Goal: Task Accomplishment & Management: Manage account settings

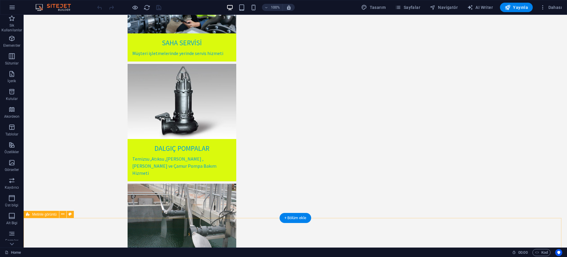
scroll to position [756, 0]
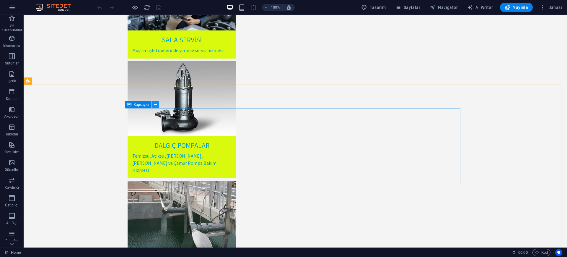
click at [156, 105] on icon at bounding box center [155, 104] width 3 height 6
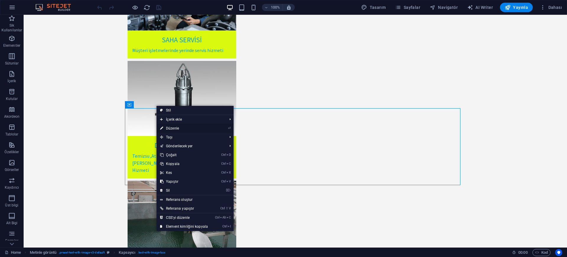
drag, startPoint x: 173, startPoint y: 127, endPoint x: 64, endPoint y: 130, distance: 108.5
click at [173, 127] on link "⏎ Düzenle" at bounding box center [184, 128] width 55 height 9
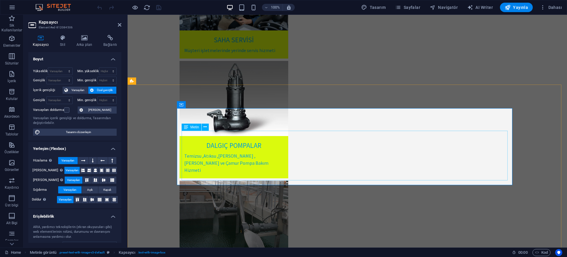
click at [199, 127] on span "Metin" at bounding box center [195, 127] width 9 height 4
click at [209, 127] on button at bounding box center [205, 126] width 7 height 7
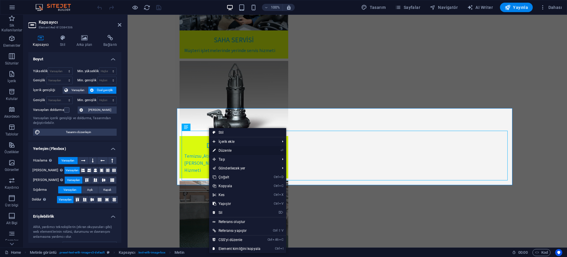
click at [229, 150] on link "⏎ Düzenle" at bounding box center [236, 150] width 55 height 9
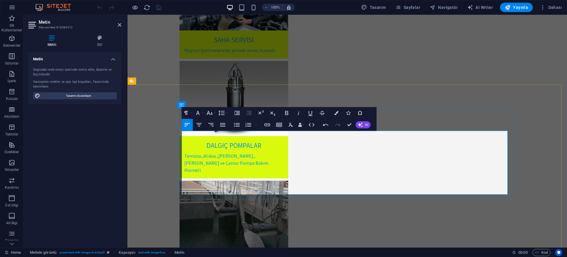
drag, startPoint x: 240, startPoint y: 134, endPoint x: 243, endPoint y: 146, distance: 12.4
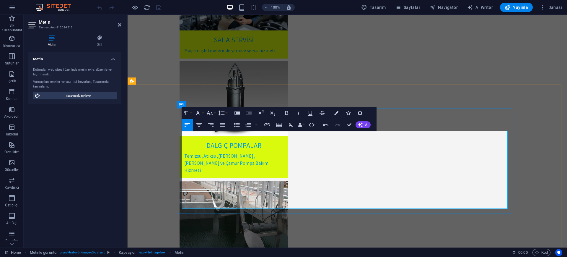
drag, startPoint x: 230, startPoint y: 141, endPoint x: 182, endPoint y: 143, distance: 48.2
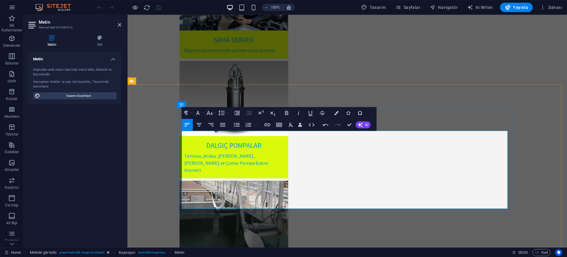
drag, startPoint x: 234, startPoint y: 142, endPoint x: 203, endPoint y: 139, distance: 30.9
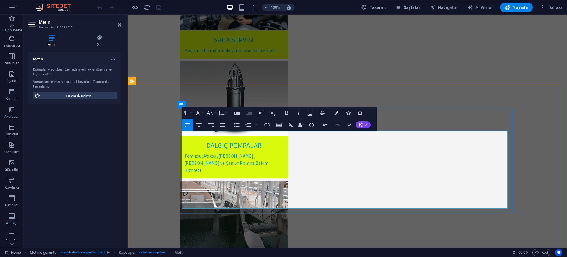
drag, startPoint x: 394, startPoint y: 170, endPoint x: 181, endPoint y: 163, distance: 214.0
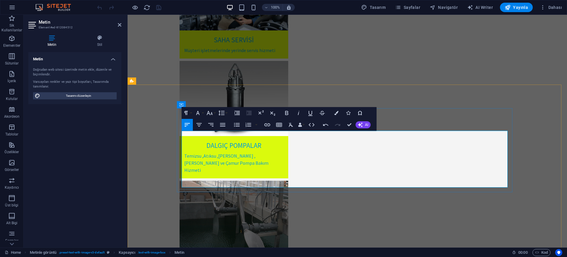
drag, startPoint x: 472, startPoint y: 146, endPoint x: 450, endPoint y: 150, distance: 23.1
drag, startPoint x: 248, startPoint y: 154, endPoint x: 235, endPoint y: 154, distance: 13.3
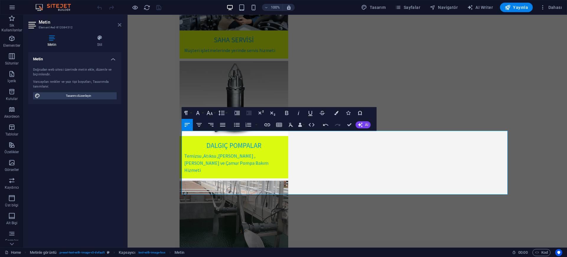
click at [120, 22] on icon at bounding box center [120, 24] width 4 height 5
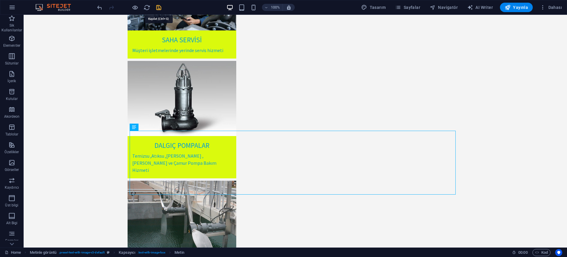
click at [157, 4] on icon "save" at bounding box center [158, 7] width 7 height 7
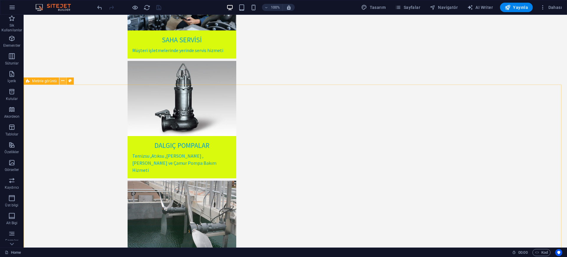
click at [65, 80] on button at bounding box center [62, 80] width 7 height 7
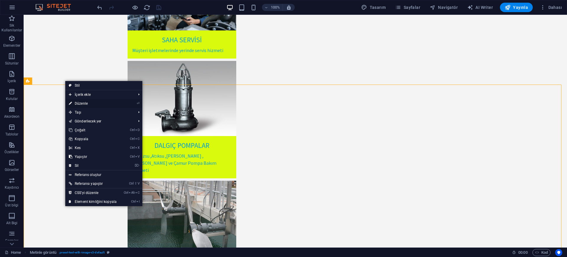
click at [74, 104] on link "⏎ Düzenle" at bounding box center [92, 103] width 55 height 9
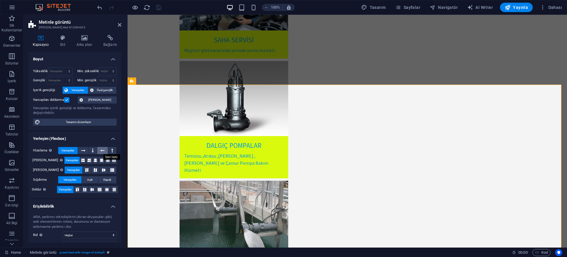
click at [102, 152] on icon at bounding box center [102, 150] width 4 height 7
click at [84, 147] on icon at bounding box center [83, 150] width 4 height 7
click at [111, 152] on icon at bounding box center [112, 150] width 2 height 7
click at [91, 152] on button at bounding box center [93, 150] width 8 height 7
click at [158, 7] on icon "save" at bounding box center [158, 7] width 7 height 7
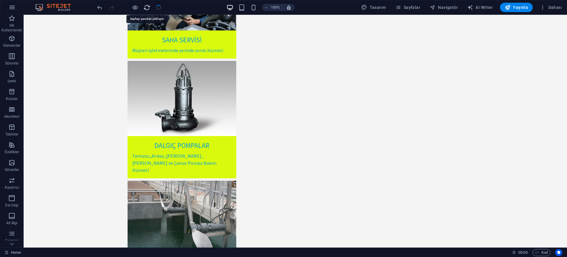
click at [147, 6] on icon "reload" at bounding box center [147, 7] width 7 height 7
click at [148, 10] on icon "reload" at bounding box center [147, 7] width 7 height 7
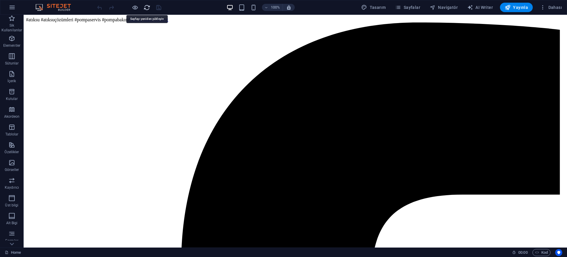
scroll to position [0, 0]
click at [147, 9] on icon "reload" at bounding box center [147, 7] width 7 height 7
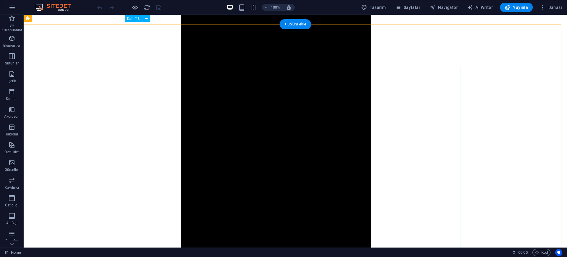
scroll to position [702, 0]
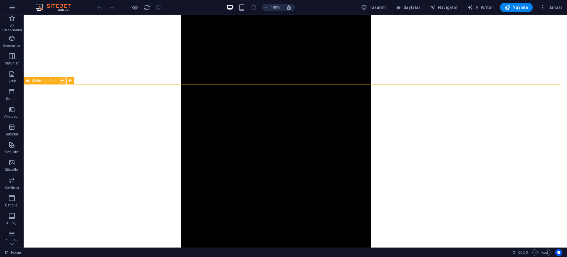
click at [62, 80] on icon at bounding box center [62, 81] width 3 height 6
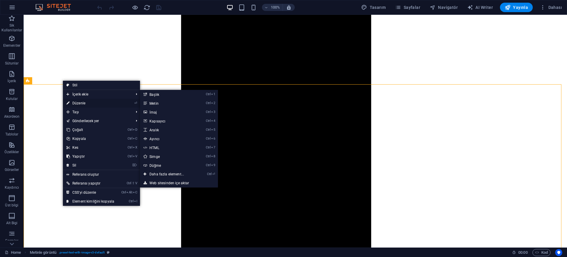
click at [77, 102] on link "⏎ Düzenle" at bounding box center [90, 103] width 55 height 9
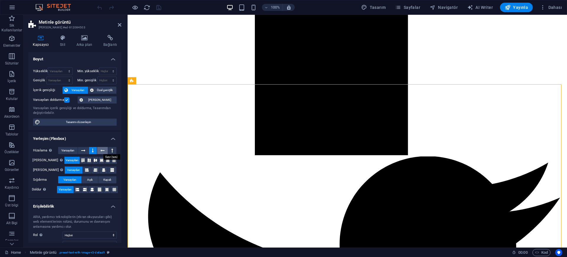
click at [103, 149] on icon at bounding box center [102, 150] width 4 height 7
click at [158, 4] on icon "save" at bounding box center [158, 7] width 7 height 7
checkbox input "false"
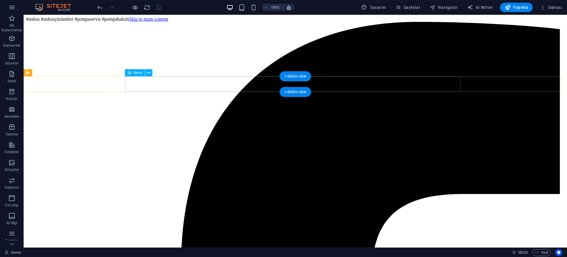
scroll to position [0, 0]
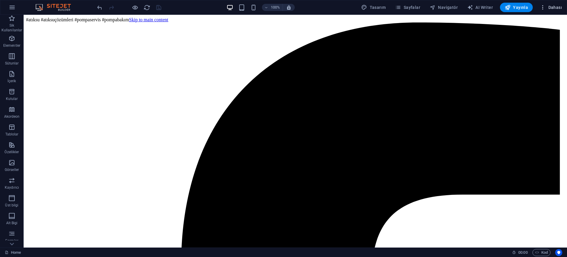
click at [454, 6] on icon "button" at bounding box center [543, 7] width 6 height 6
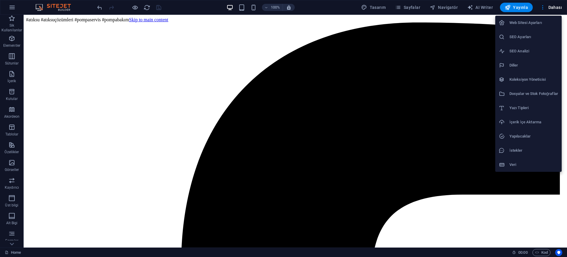
click at [454, 22] on h6 "Web Sitesi Ayarları" at bounding box center [534, 22] width 49 height 7
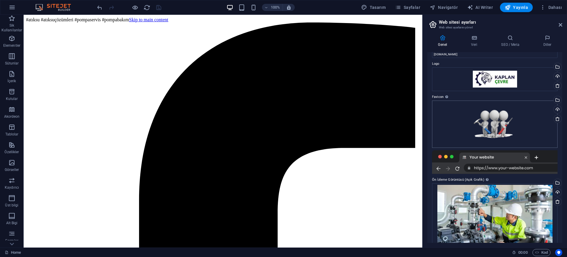
scroll to position [30, 0]
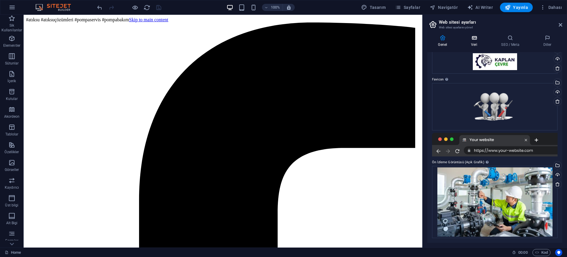
click at [454, 39] on icon at bounding box center [475, 38] width 28 height 6
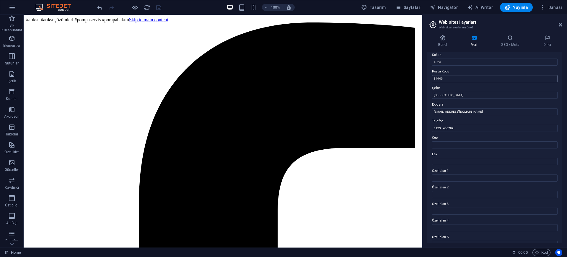
scroll to position [0, 0]
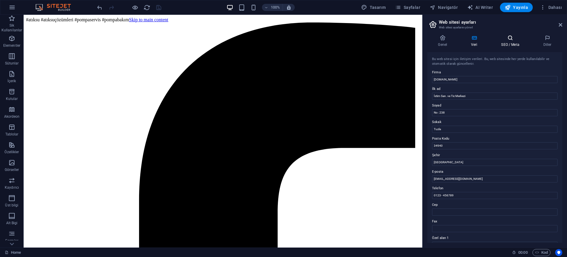
click at [454, 41] on h4 "SEO / Meta" at bounding box center [512, 41] width 42 height 12
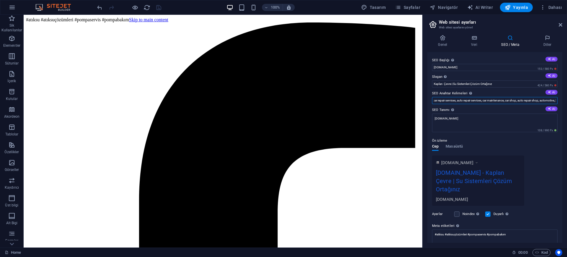
scroll to position [0, 92]
drag, startPoint x: 433, startPoint y: 100, endPoint x: 548, endPoint y: 101, distance: 115.2
click at [454, 101] on input "pompa servis,pompa tamir,pompa bakım,car repair services, auto repair services,…" at bounding box center [495, 100] width 126 height 7
click at [454, 100] on input "pompa servis,pompa tamir,pompa bakım,car repair services, auto repair services,…" at bounding box center [495, 100] width 126 height 7
click at [454, 101] on input "pompa servis,pompa tamir,pompa bakım,car repair services, auto repair services,…" at bounding box center [495, 100] width 126 height 7
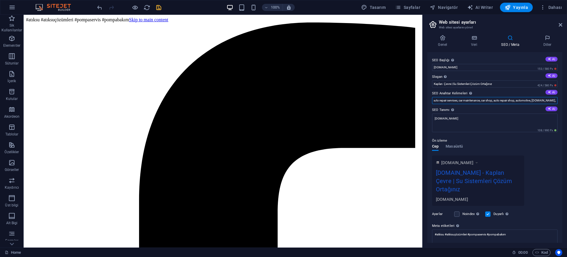
scroll to position [0, 84]
drag, startPoint x: 530, startPoint y: 100, endPoint x: 480, endPoint y: 99, distance: 49.6
click at [454, 99] on input "pompa servis,pompa tamir,pompa bakım,car repair services, auto repair services,…" at bounding box center [495, 100] width 126 height 7
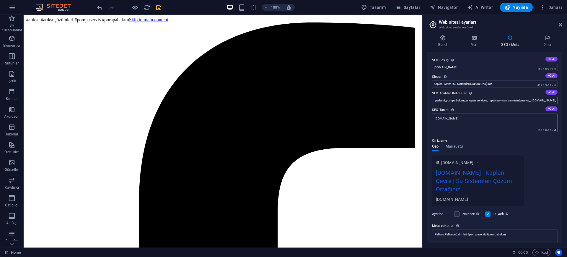
scroll to position [0, 28]
drag, startPoint x: 518, startPoint y: 102, endPoint x: 519, endPoint y: 107, distance: 5.1
click at [454, 102] on input "pompa servis,pompa tamir,pompa bakım,car repair services, pump repair services,…" at bounding box center [495, 100] width 126 height 7
drag, startPoint x: 465, startPoint y: 102, endPoint x: 462, endPoint y: 105, distance: 4.2
click at [454, 102] on input "pompa servis,pompa tamir,pompa bakım,car repair services, pump repair services,…" at bounding box center [495, 100] width 126 height 7
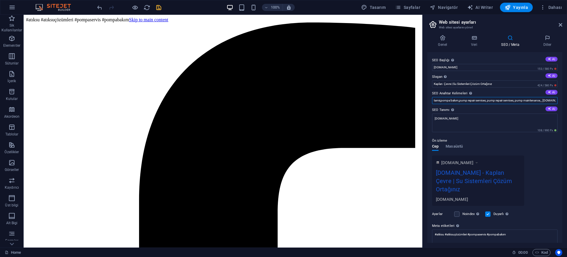
click at [454, 100] on input "pompa servis,pompa tamir,pompa bakım,pump repair services, pump repair services…" at bounding box center [495, 100] width 126 height 7
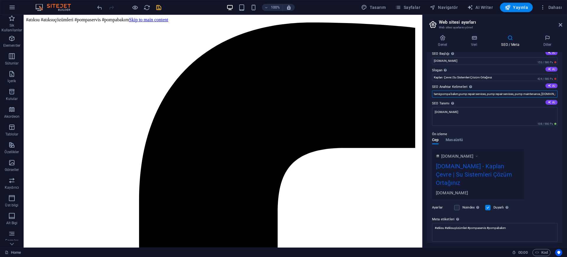
scroll to position [0, 0]
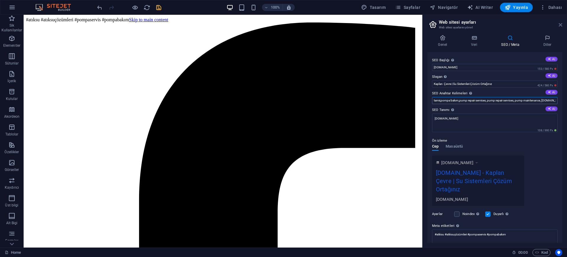
type input "pompa servis,pompa tamir,pompa bakım,pump repair services, pump repair services…"
click at [454, 26] on icon at bounding box center [561, 24] width 4 height 5
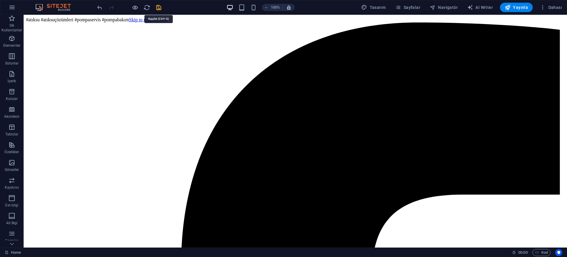
click at [156, 7] on icon "save" at bounding box center [158, 7] width 7 height 7
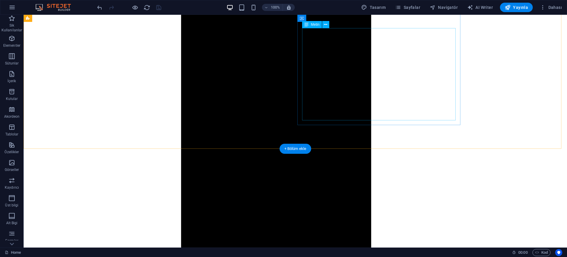
scroll to position [776, 0]
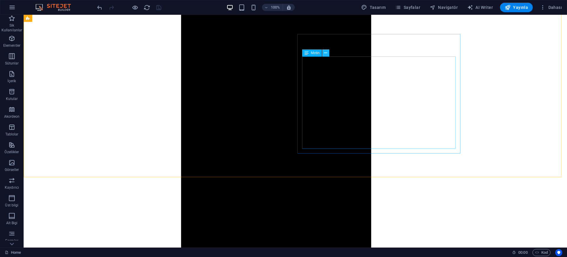
click at [326, 55] on icon at bounding box center [325, 53] width 3 height 6
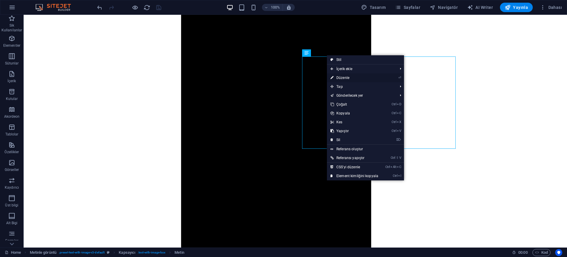
click at [342, 79] on link "⏎ Düzenle" at bounding box center [354, 77] width 55 height 9
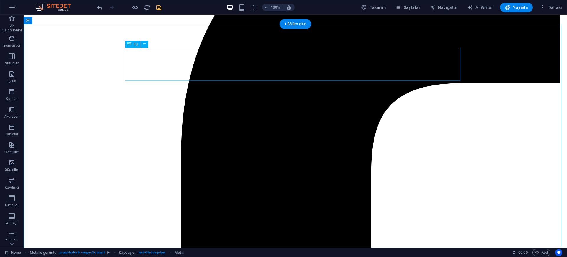
scroll to position [111, 0]
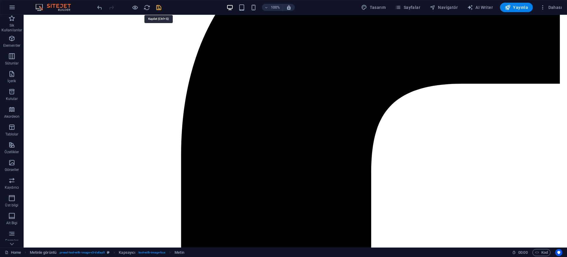
click at [158, 8] on icon "save" at bounding box center [158, 7] width 7 height 7
checkbox input "false"
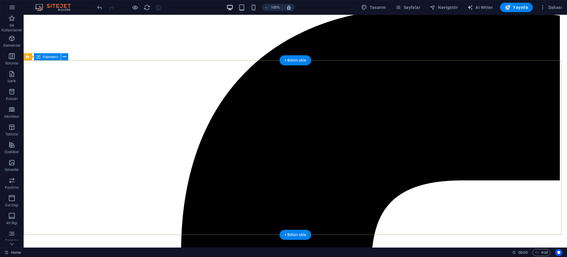
scroll to position [0, 0]
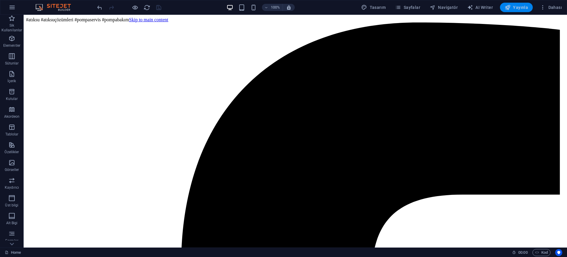
click at [454, 9] on icon "button" at bounding box center [508, 7] width 6 height 6
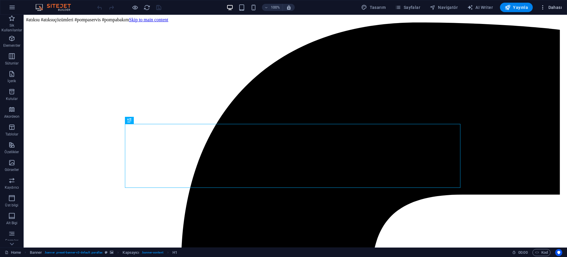
click at [546, 9] on icon "button" at bounding box center [543, 7] width 6 height 6
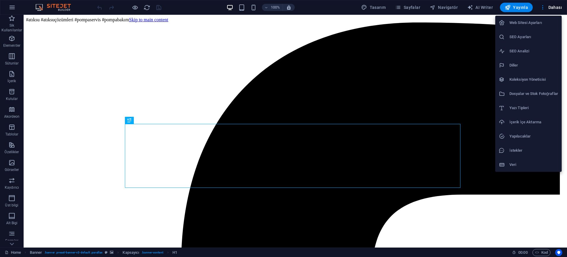
click at [534, 23] on h6 "Web Sitesi Ayarları" at bounding box center [534, 22] width 49 height 7
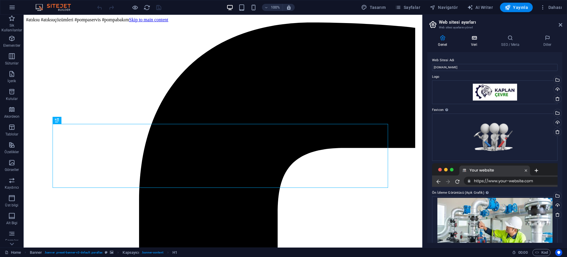
click at [473, 40] on icon at bounding box center [475, 38] width 28 height 6
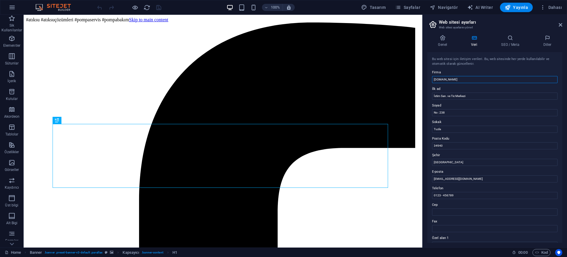
drag, startPoint x: 464, startPoint y: 80, endPoint x: 432, endPoint y: 77, distance: 32.0
click at [432, 77] on div "Bu web sitesi için iletişim verileri. Bu, web sitesinde her yerde kullanılabili…" at bounding box center [495, 147] width 135 height 191
drag, startPoint x: 495, startPoint y: 111, endPoint x: 417, endPoint y: 97, distance: 79.5
paste input "[DOMAIN_NAME]"
type input "[DOMAIN_NAME]"
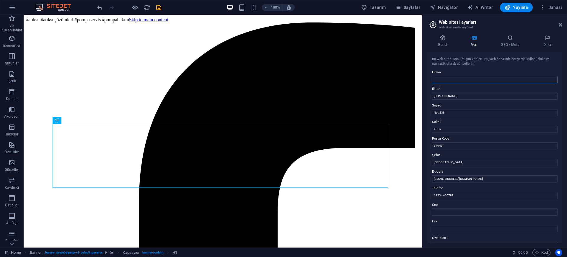
click at [447, 79] on input "Firma" at bounding box center [495, 79] width 126 height 7
type input "L"
type input "Kaplan Çevre Makine Elektrik San. ve Tic. Ltd. Şti."
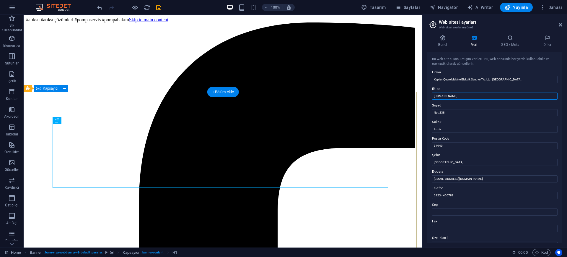
drag, startPoint x: 483, startPoint y: 112, endPoint x: 407, endPoint y: 94, distance: 78.5
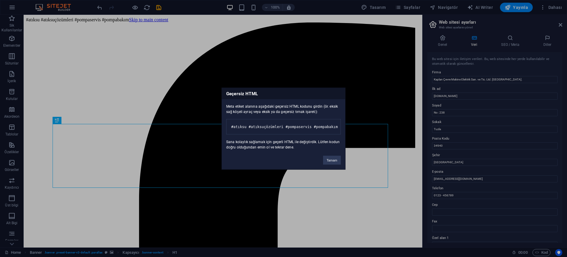
click at [461, 94] on div "Geçersiz HTML Meta etiket alanına aşağıdaki geçersiz HTML kodunu girdin (ör. ek…" at bounding box center [283, 128] width 567 height 257
drag, startPoint x: 276, startPoint y: 123, endPoint x: 337, endPoint y: 121, distance: 60.9
click at [337, 121] on pre "#atıksu #atıksuçözümleri #pompaservis #pompabakım" at bounding box center [283, 126] width 115 height 15
drag, startPoint x: 305, startPoint y: 86, endPoint x: 234, endPoint y: 80, distance: 70.6
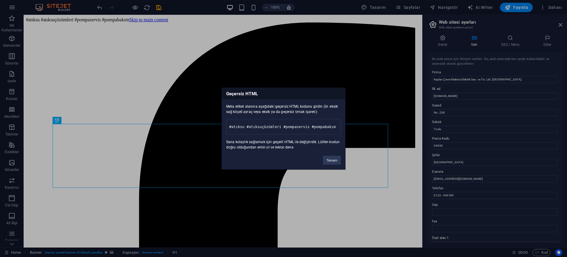
click at [234, 80] on div "Geçersiz HTML Meta etiket alanına aşağıdaki geçersiz HTML kodunu girdin (ör. ek…" at bounding box center [283, 128] width 567 height 257
click at [290, 123] on pre "#atıksu #atıksuçözümleri #pompaservis #pompabakım" at bounding box center [283, 126] width 115 height 15
drag, startPoint x: 278, startPoint y: 121, endPoint x: 260, endPoint y: 121, distance: 17.7
click at [260, 121] on pre "#atıksu #atıksuçözümleri #pompaservis #pompabakım" at bounding box center [283, 126] width 115 height 15
click at [332, 164] on button "Tamam" at bounding box center [332, 159] width 18 height 9
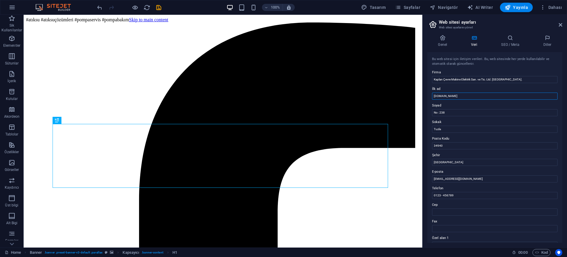
click at [471, 95] on input "[DOMAIN_NAME]" at bounding box center [495, 95] width 126 height 7
drag, startPoint x: 461, startPoint y: 97, endPoint x: 428, endPoint y: 97, distance: 33.4
click at [429, 97] on div "Bu web sitesi için iletişim verileri. Bu, web sitesinde her yerde kullanılabili…" at bounding box center [495, 147] width 135 height 191
type input "Kaplan Çevre"
click at [448, 113] on input "No : 238" at bounding box center [495, 112] width 126 height 7
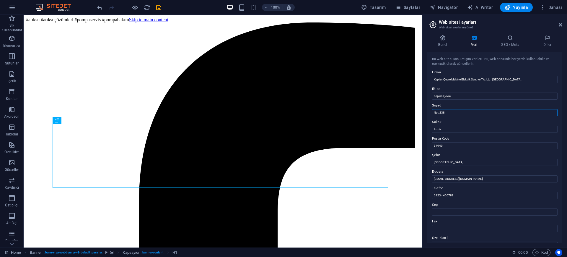
drag, startPoint x: 450, startPoint y: 112, endPoint x: 433, endPoint y: 112, distance: 16.8
click at [433, 112] on input "No : 238" at bounding box center [495, 112] width 126 height 7
type input "Makine Elektrik San. ve Tic. Ltd. Şti."
click at [450, 129] on input "Tuzla" at bounding box center [495, 129] width 126 height 7
drag, startPoint x: 441, startPoint y: 130, endPoint x: 427, endPoint y: 132, distance: 13.6
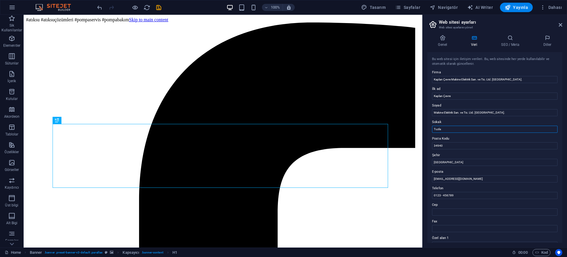
click at [427, 132] on div "Genel Veri SEO / Meta Diller Web Sitesi Adı kaplancevre.com Logo Dosyaları bura…" at bounding box center [495, 138] width 144 height 217
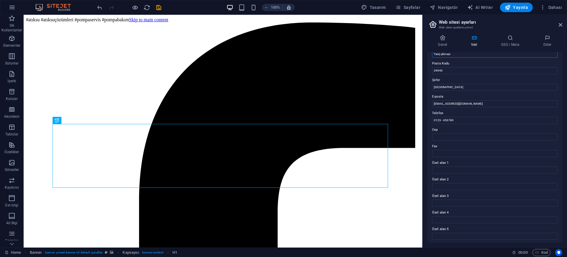
scroll to position [0, 0]
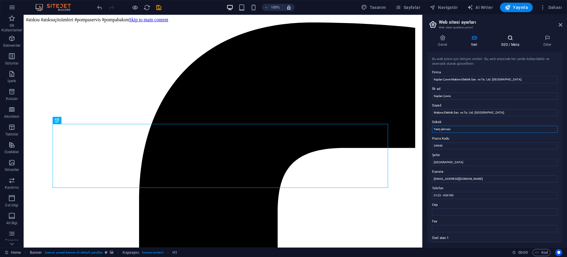
type input "Yarış çıkmazı"
click at [508, 45] on h4 "SEO / Meta" at bounding box center [512, 41] width 42 height 12
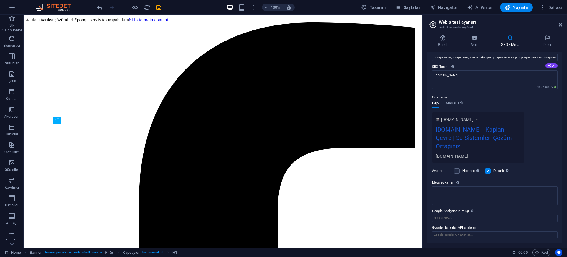
scroll to position [43, 0]
click at [462, 215] on input "Google Analytics Kimliği Lütfen sadece Google Analytics Kimliğini ekleyin. İzle…" at bounding box center [495, 217] width 126 height 7
type input "/#services"
click at [471, 233] on input "Google Haritalar API anahtarı" at bounding box center [495, 234] width 126 height 7
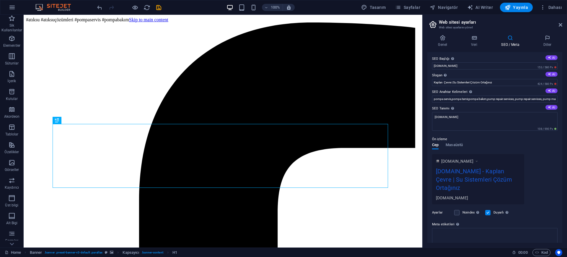
scroll to position [0, 0]
click at [478, 37] on icon at bounding box center [475, 38] width 28 height 6
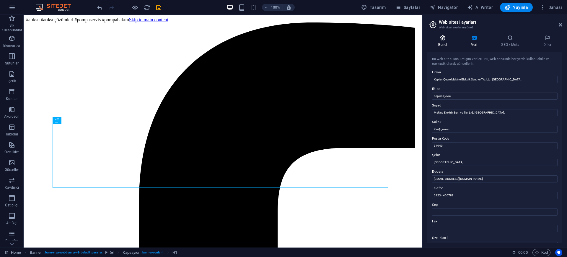
click at [446, 38] on icon at bounding box center [443, 38] width 31 height 6
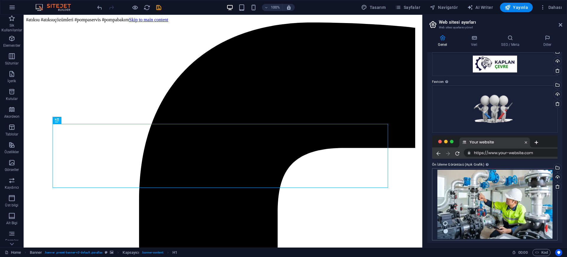
scroll to position [30, 0]
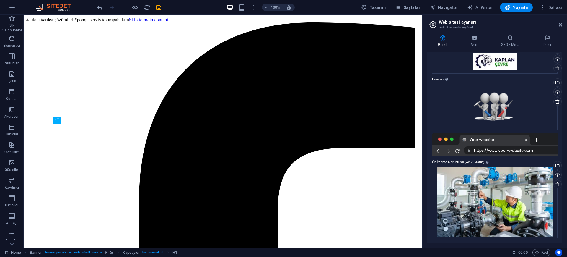
click at [461, 148] on div at bounding box center [495, 145] width 126 height 24
click at [505, 145] on div at bounding box center [495, 145] width 126 height 24
click at [511, 149] on div at bounding box center [495, 145] width 126 height 24
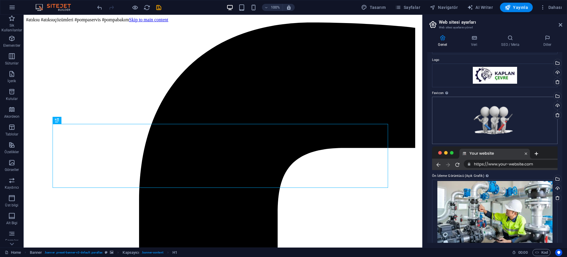
scroll to position [0, 0]
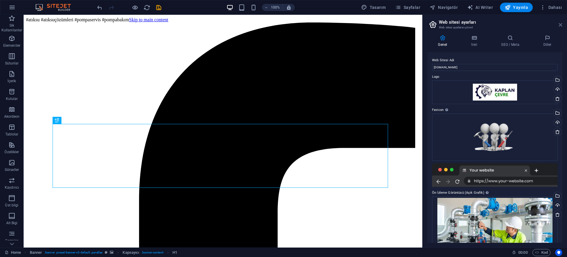
click at [562, 24] on icon at bounding box center [561, 24] width 4 height 5
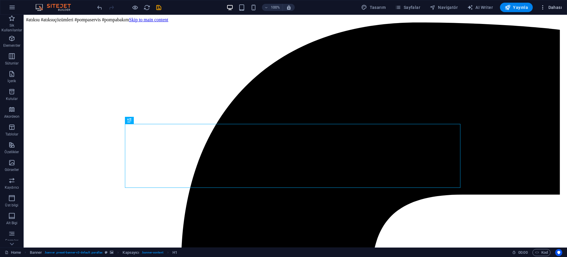
click at [549, 8] on span "Dahası" at bounding box center [551, 7] width 22 height 6
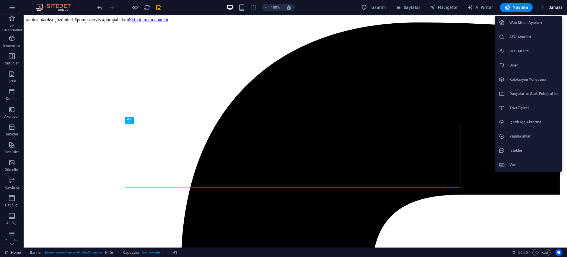
click at [511, 163] on h6 "Veri" at bounding box center [534, 164] width 49 height 7
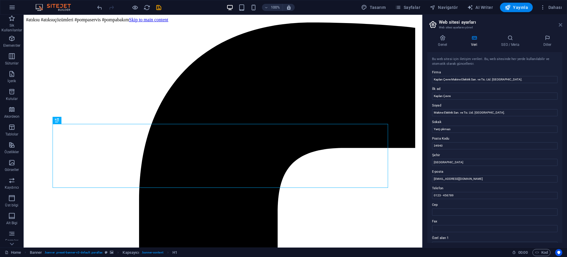
drag, startPoint x: 560, startPoint y: 25, endPoint x: 529, endPoint y: 14, distance: 33.2
click at [560, 25] on icon at bounding box center [561, 24] width 4 height 5
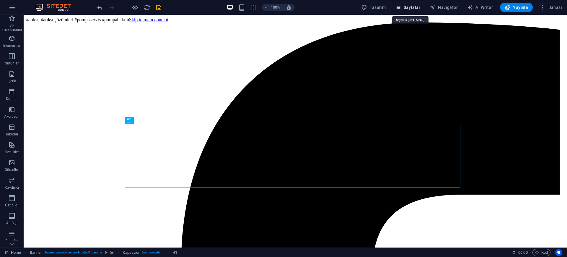
click at [401, 6] on icon "button" at bounding box center [398, 7] width 6 height 6
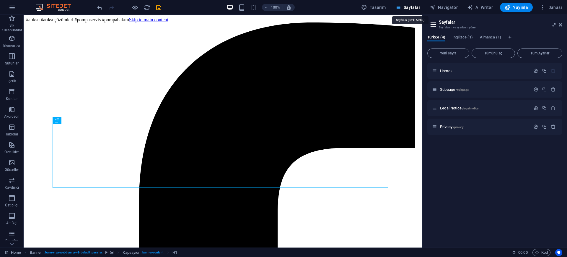
click at [401, 6] on icon "button" at bounding box center [398, 7] width 6 height 6
click at [463, 35] on span "İngilizce (1)" at bounding box center [463, 38] width 20 height 8
click at [488, 37] on span "Almanca (1)" at bounding box center [490, 38] width 21 height 8
click at [440, 38] on span "Türkçe (4)" at bounding box center [437, 38] width 18 height 8
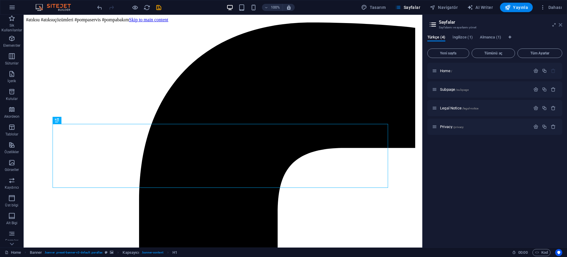
click at [562, 27] on icon at bounding box center [561, 24] width 4 height 5
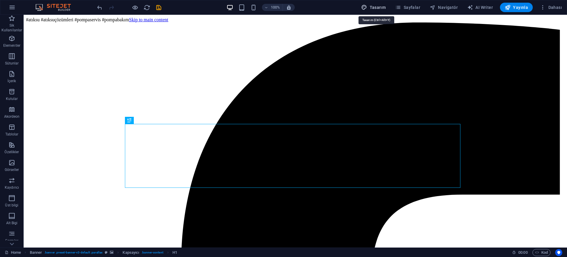
click at [381, 6] on span "Tasarım" at bounding box center [373, 7] width 25 height 6
select select "px"
select select "400"
select select "px"
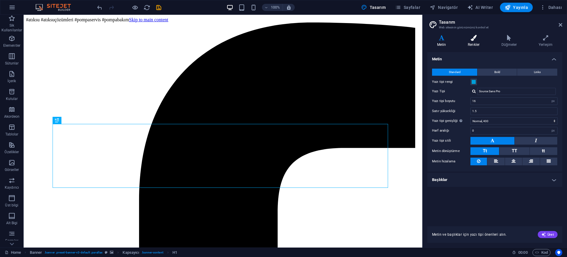
click at [472, 46] on h4 "Renkler" at bounding box center [475, 41] width 34 height 12
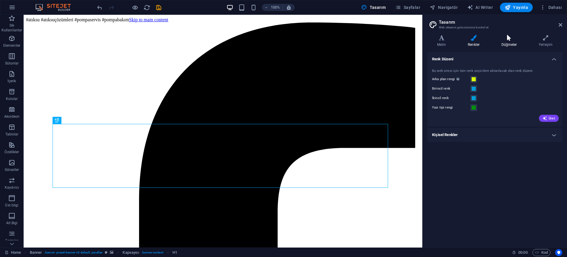
click at [510, 43] on h4 "Düğmeler" at bounding box center [510, 41] width 37 height 12
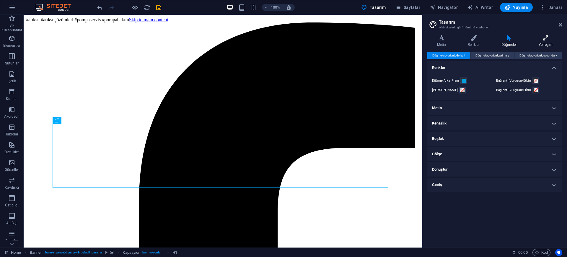
click at [542, 42] on h4 "Yerleşim" at bounding box center [545, 41] width 33 height 12
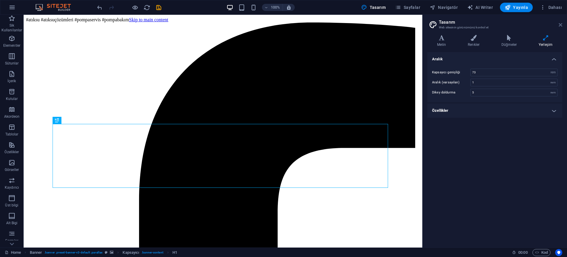
click at [561, 25] on icon at bounding box center [561, 24] width 4 height 5
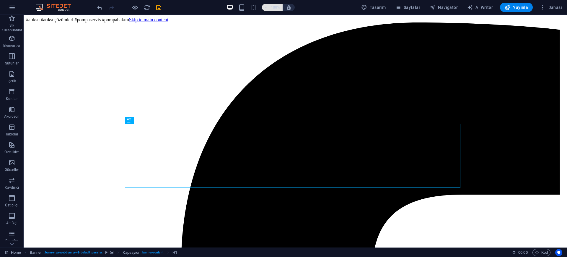
click at [266, 10] on span "100%" at bounding box center [272, 7] width 16 height 7
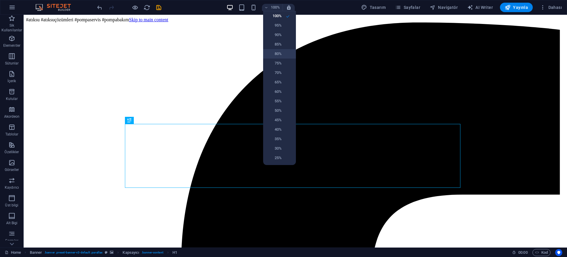
click at [274, 52] on h6 "80%" at bounding box center [274, 53] width 15 height 7
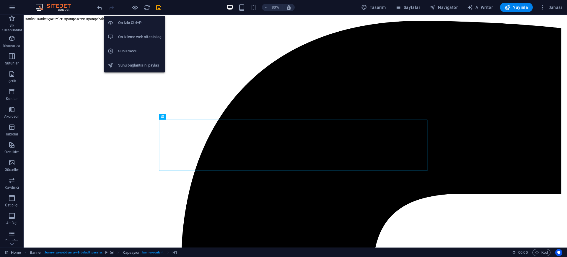
click at [136, 19] on h6 "Ön İzle Ctrl+P" at bounding box center [139, 22] width 43 height 7
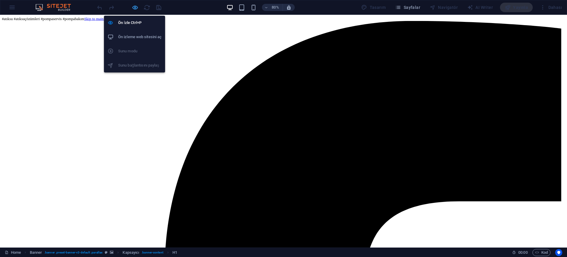
click at [136, 7] on icon "button" at bounding box center [135, 7] width 7 height 7
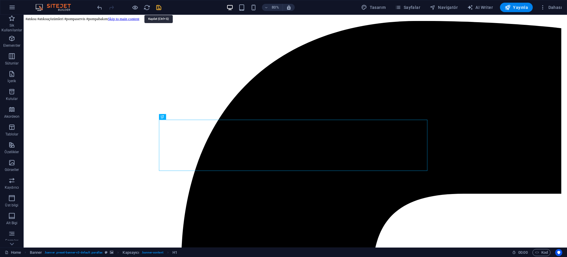
click at [156, 6] on icon "save" at bounding box center [158, 7] width 7 height 7
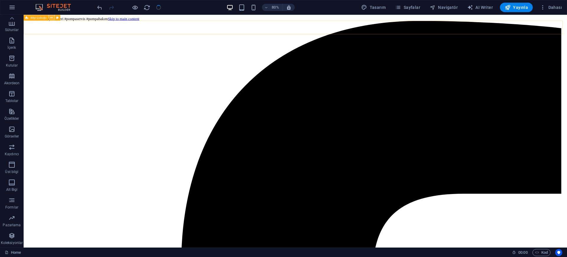
click at [52, 16] on icon at bounding box center [51, 17] width 3 height 5
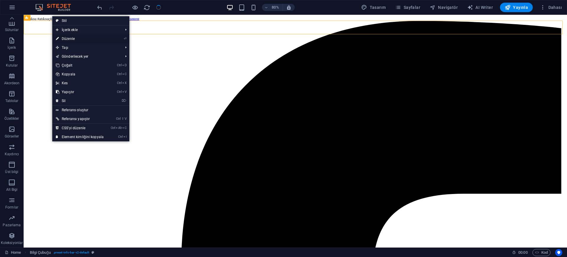
click at [70, 39] on link "⏎ Düzenle" at bounding box center [79, 38] width 55 height 9
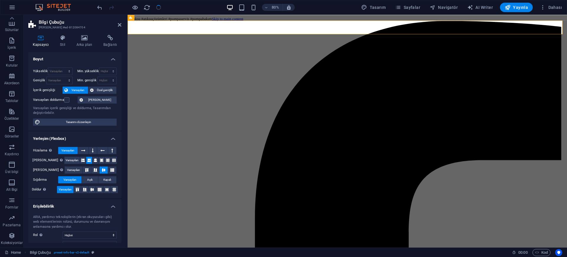
click at [64, 37] on icon at bounding box center [63, 38] width 14 height 6
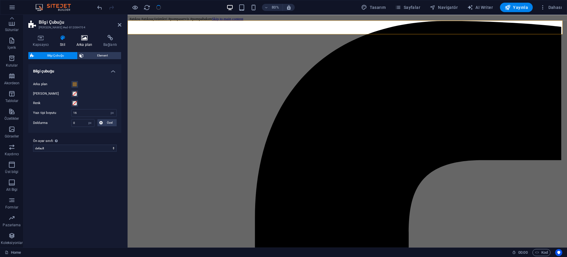
click at [88, 40] on icon at bounding box center [84, 38] width 25 height 6
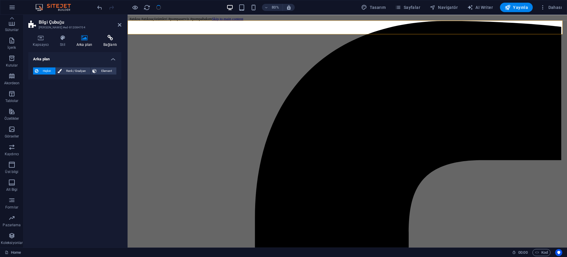
click at [108, 42] on h4 "Bağlantı" at bounding box center [110, 41] width 22 height 12
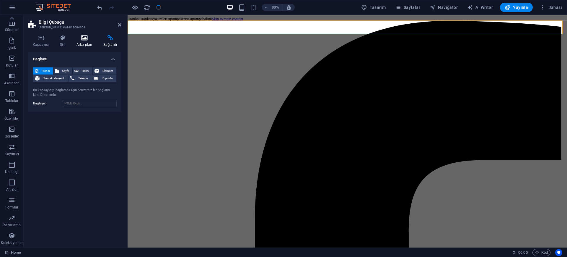
click at [88, 40] on icon at bounding box center [84, 38] width 25 height 6
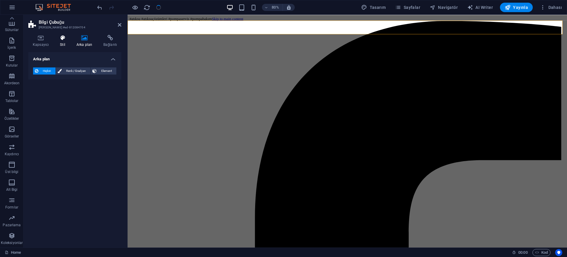
click at [60, 43] on h4 "Stil" at bounding box center [64, 41] width 17 height 12
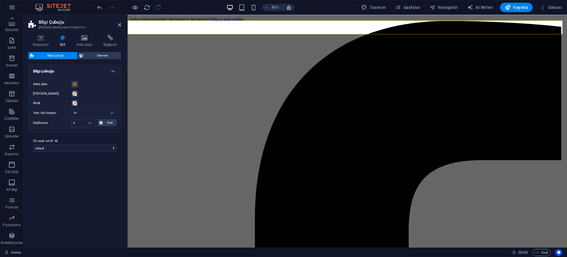
click at [47, 54] on span "Bilgi Çubuğu" at bounding box center [56, 55] width 40 height 7
click at [42, 38] on icon at bounding box center [40, 38] width 25 height 6
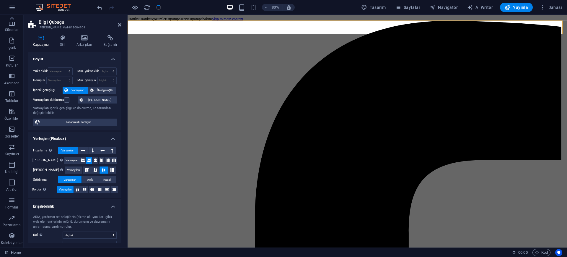
click at [116, 26] on header "Bilgi Çubuğu Ön ayar #ed-812084704" at bounding box center [74, 22] width 93 height 15
click at [118, 24] on icon at bounding box center [120, 24] width 4 height 5
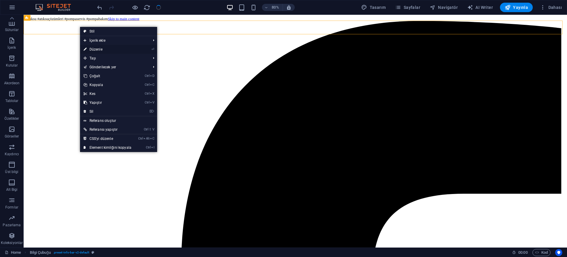
click at [97, 48] on link "⏎ Düzenle" at bounding box center [107, 49] width 55 height 9
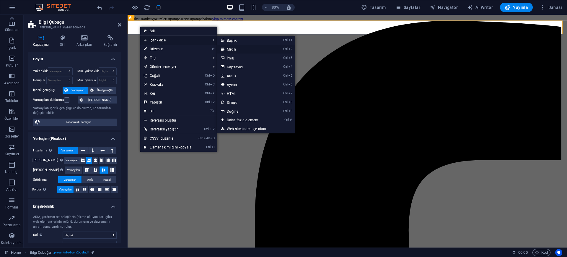
click at [223, 48] on icon at bounding box center [222, 49] width 3 height 9
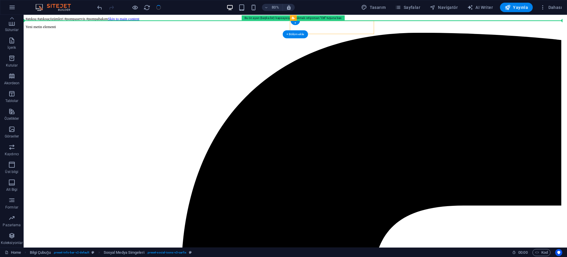
drag, startPoint x: 368, startPoint y: 35, endPoint x: 92, endPoint y: 29, distance: 275.7
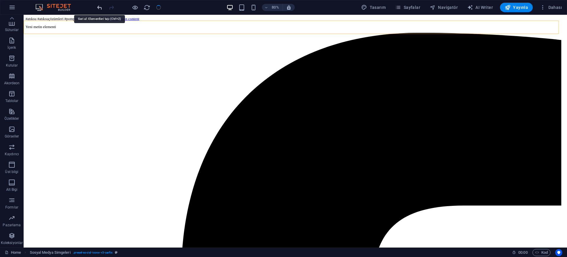
click at [98, 8] on icon "undo" at bounding box center [99, 7] width 7 height 7
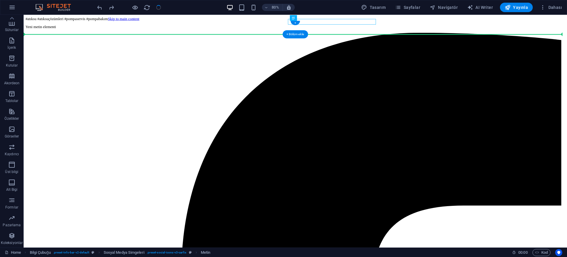
drag, startPoint x: 376, startPoint y: 24, endPoint x: 128, endPoint y: 32, distance: 248.6
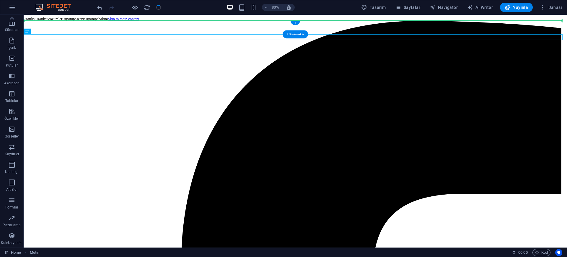
drag, startPoint x: 53, startPoint y: 46, endPoint x: 33, endPoint y: 27, distance: 27.4
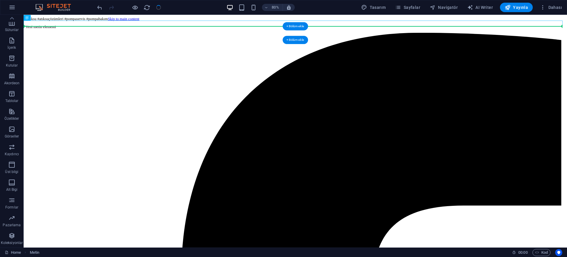
drag, startPoint x: 56, startPoint y: 32, endPoint x: 34, endPoint y: 35, distance: 21.4
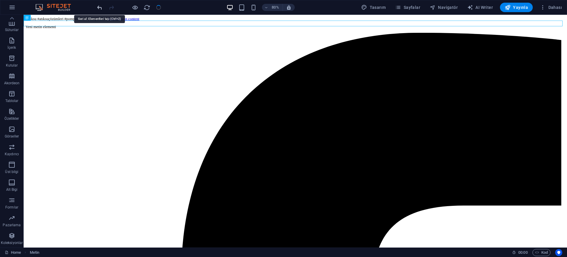
click at [98, 7] on icon "undo" at bounding box center [99, 7] width 7 height 7
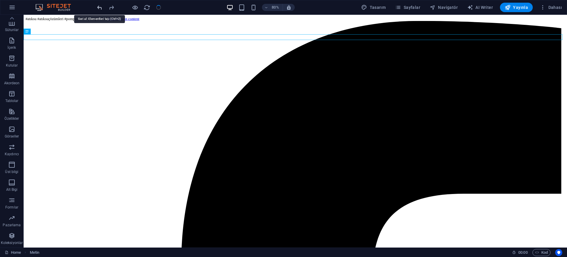
click at [98, 7] on icon "undo" at bounding box center [99, 7] width 7 height 7
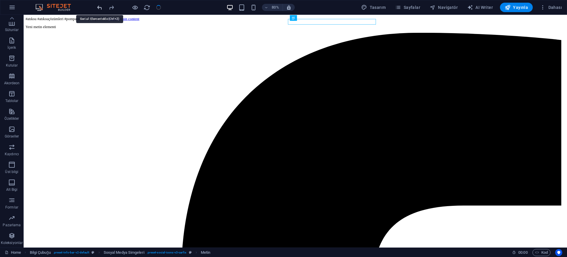
click at [98, 7] on icon "undo" at bounding box center [99, 7] width 7 height 7
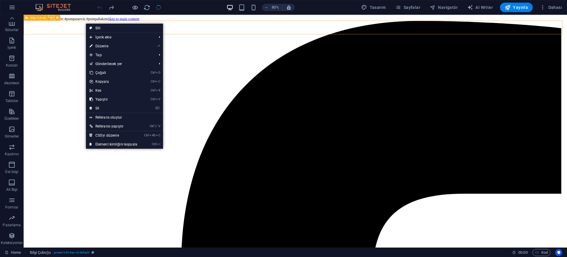
click at [49, 19] on button at bounding box center [52, 18] width 6 height 6
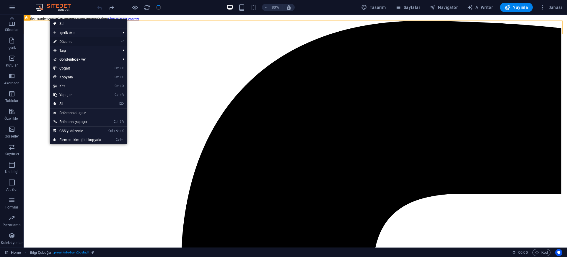
click at [74, 41] on link "⏎ Düzenle" at bounding box center [77, 41] width 55 height 9
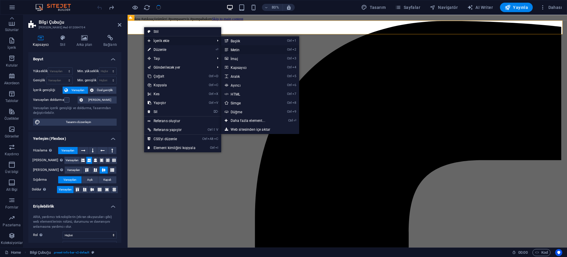
click at [240, 50] on link "Ctrl 2 Metin" at bounding box center [249, 49] width 56 height 9
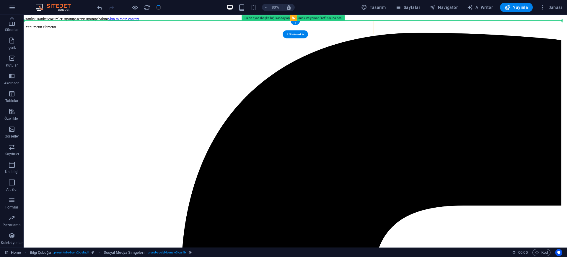
drag, startPoint x: 368, startPoint y: 34, endPoint x: 154, endPoint y: 30, distance: 213.9
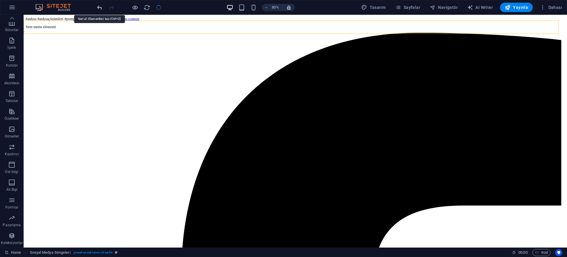
click at [102, 7] on icon "undo" at bounding box center [99, 7] width 7 height 7
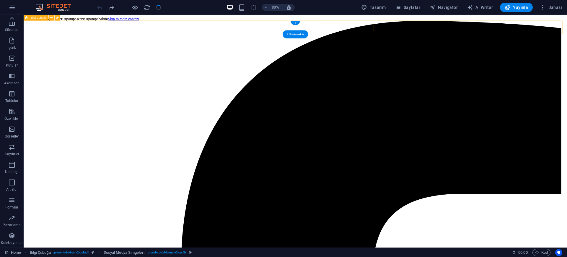
click at [294, 22] on div "+" at bounding box center [295, 23] width 9 height 4
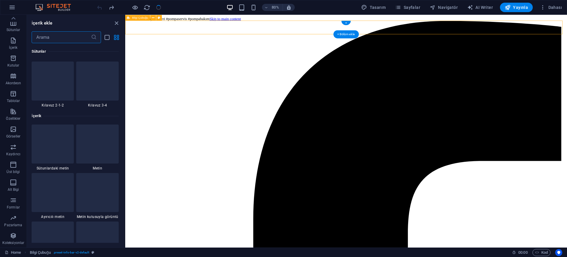
scroll to position [1034, 0]
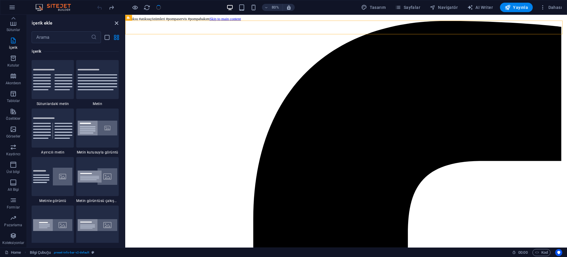
click at [117, 24] on icon "close panel" at bounding box center [116, 23] width 7 height 7
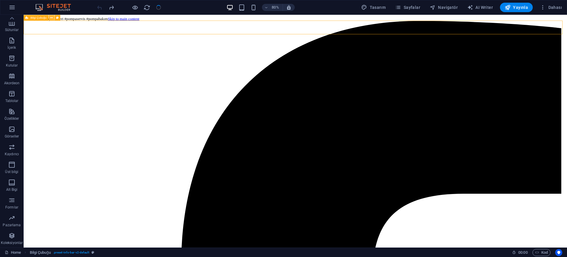
click at [51, 18] on icon at bounding box center [51, 17] width 3 height 5
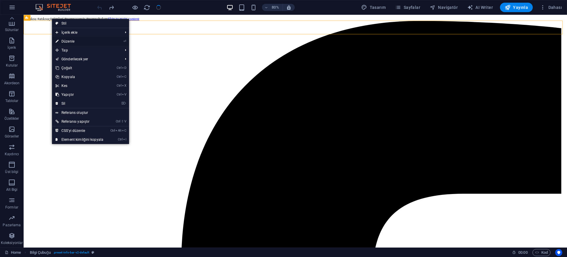
click at [71, 41] on link "⏎ Düzenle" at bounding box center [79, 41] width 55 height 9
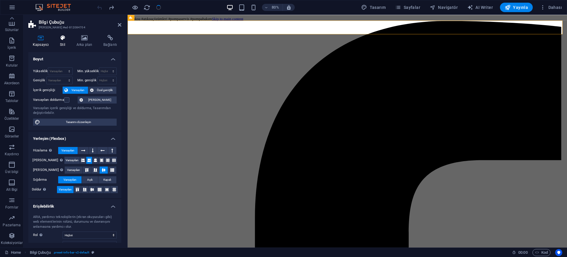
click at [59, 36] on icon at bounding box center [63, 38] width 14 height 6
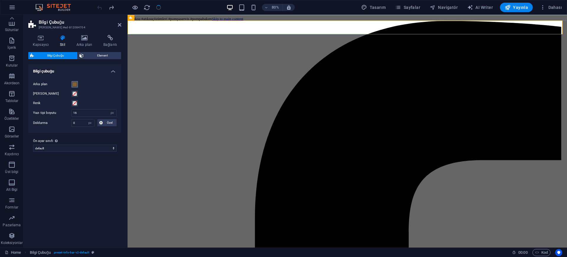
click at [74, 86] on span at bounding box center [74, 84] width 5 height 5
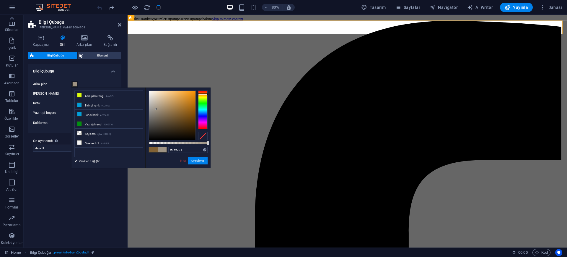
click at [156, 109] on div at bounding box center [172, 115] width 47 height 49
click at [151, 110] on div at bounding box center [172, 115] width 47 height 49
click at [152, 113] on div at bounding box center [172, 115] width 47 height 49
click at [157, 117] on div at bounding box center [172, 115] width 47 height 49
click at [160, 119] on div at bounding box center [172, 115] width 47 height 49
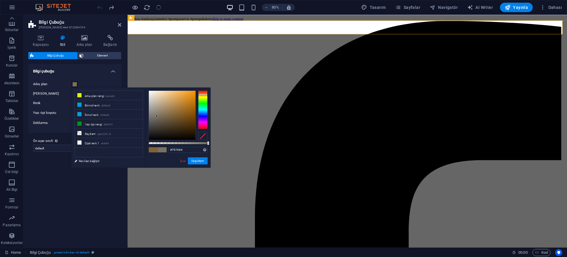
click at [157, 116] on div at bounding box center [172, 115] width 47 height 49
click at [155, 118] on div at bounding box center [172, 115] width 47 height 49
type input "#716d67"
click at [153, 118] on div at bounding box center [172, 115] width 47 height 49
click at [191, 160] on button "Uygulayın" at bounding box center [198, 160] width 20 height 7
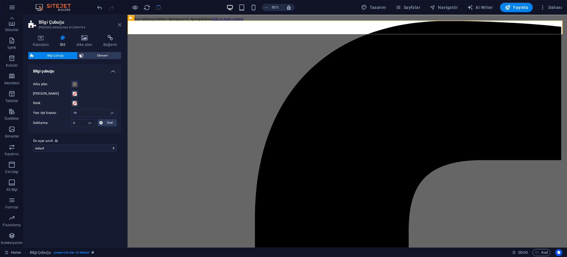
click at [118, 25] on header "Bilgi Çubuğu Ön ayar #ed-812084704" at bounding box center [74, 22] width 93 height 15
click at [120, 26] on icon at bounding box center [120, 24] width 4 height 5
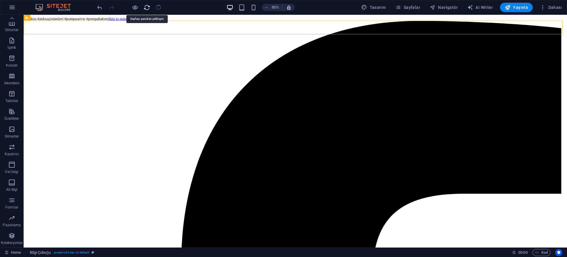
click at [145, 9] on icon "reload" at bounding box center [147, 7] width 7 height 7
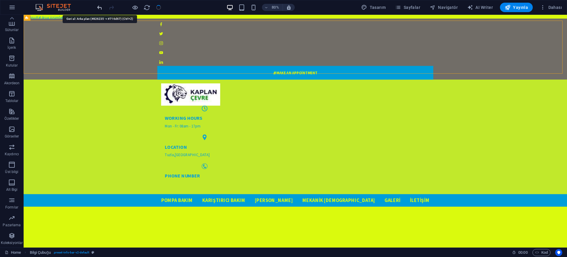
click at [97, 7] on icon "undo" at bounding box center [99, 7] width 7 height 7
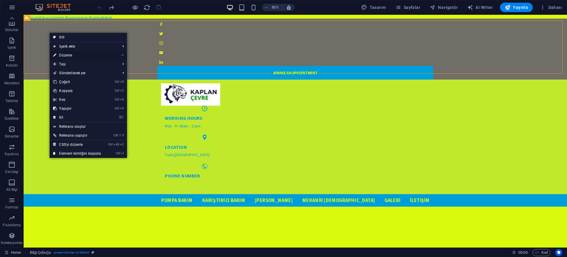
click at [70, 54] on link "⏎ Düzenle" at bounding box center [77, 55] width 55 height 9
select select "px"
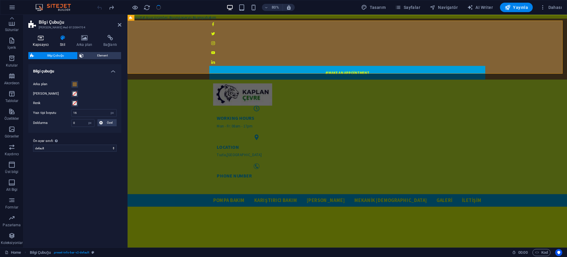
click at [43, 38] on icon at bounding box center [40, 38] width 25 height 6
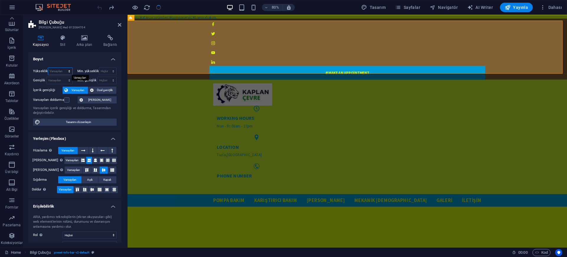
click at [58, 72] on select "Varsayılan px rem % vh vw" at bounding box center [60, 71] width 24 height 7
select select "px"
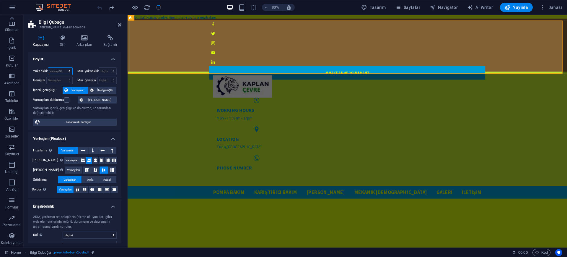
click at [63, 68] on select "Varsayılan px rem % vh vw" at bounding box center [60, 71] width 24 height 7
type input "224"
click at [105, 71] on select "Hiçbiri px rem % vh vw" at bounding box center [107, 71] width 17 height 7
select select "px"
click at [107, 68] on select "Hiçbiri px rem % vh vw" at bounding box center [107, 71] width 17 height 7
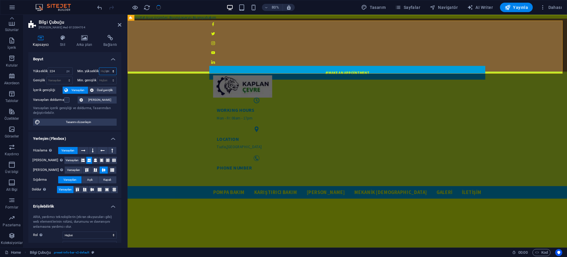
type input "0"
click at [64, 80] on select "Varsayılan px rem % em vh vw" at bounding box center [60, 80] width 26 height 7
select select "px"
click at [63, 77] on select "Varsayılan px rem % em vh vw" at bounding box center [60, 80] width 26 height 7
type input "1841"
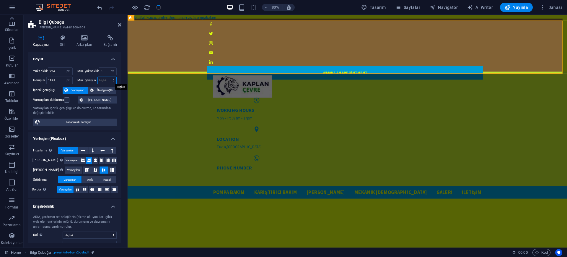
click at [103, 81] on select "Hiçbiri px rem % vh vw" at bounding box center [107, 80] width 19 height 7
select select "px"
click at [107, 77] on select "Hiçbiri px rem % vh vw" at bounding box center [107, 80] width 19 height 7
type input "0"
click at [36, 73] on div "Yükseklik 224 Varsayılan px rem % vh vw" at bounding box center [53, 71] width 40 height 8
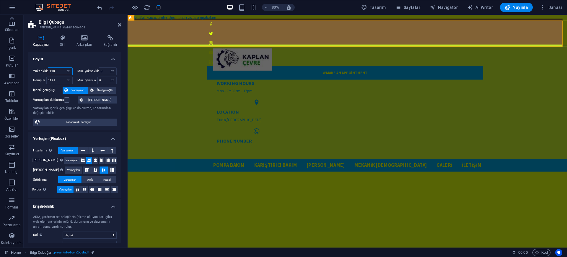
drag, startPoint x: 56, startPoint y: 72, endPoint x: 40, endPoint y: 73, distance: 16.3
click at [40, 73] on div "Yükseklik 110 Varsayılan px rem % vh vw" at bounding box center [53, 71] width 40 height 8
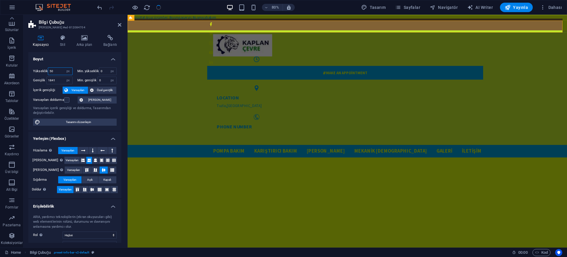
type input "50"
click at [93, 55] on h4 "Boyut" at bounding box center [74, 57] width 93 height 11
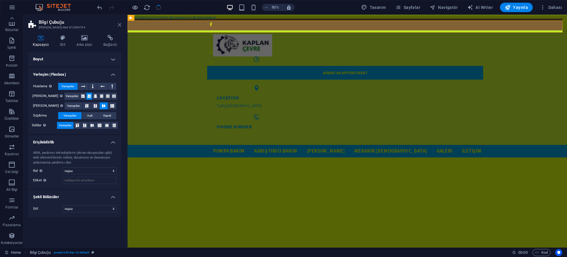
click at [118, 27] on icon at bounding box center [120, 24] width 4 height 5
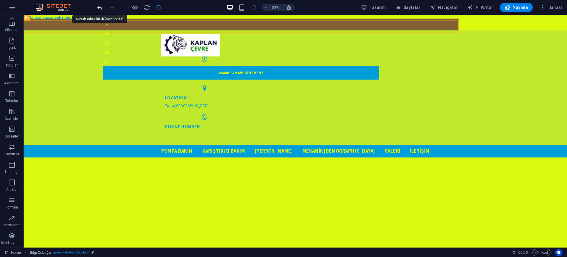
click at [101, 6] on icon "undo" at bounding box center [99, 7] width 7 height 7
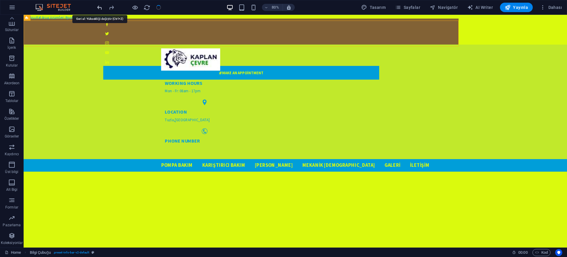
click at [101, 6] on icon "undo" at bounding box center [99, 7] width 7 height 7
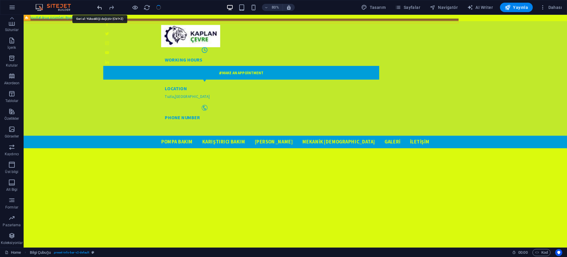
click at [101, 6] on icon "undo" at bounding box center [99, 7] width 7 height 7
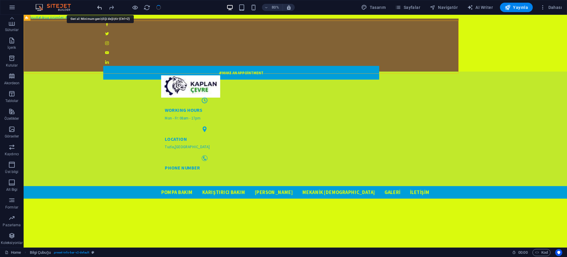
click at [101, 6] on icon "undo" at bounding box center [99, 7] width 7 height 7
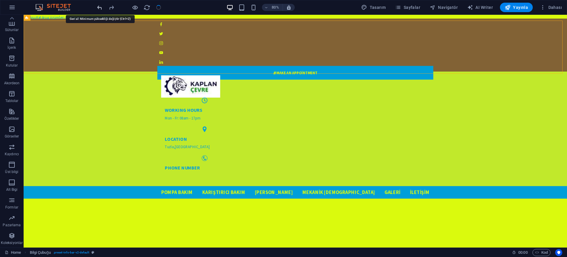
click at [99, 7] on icon "undo" at bounding box center [99, 7] width 7 height 7
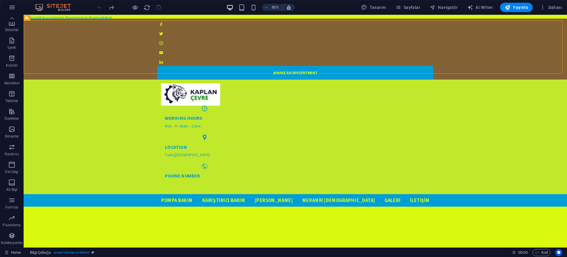
click at [99, 7] on div at bounding box center [129, 7] width 66 height 9
click at [113, 6] on icon "redo" at bounding box center [111, 7] width 7 height 7
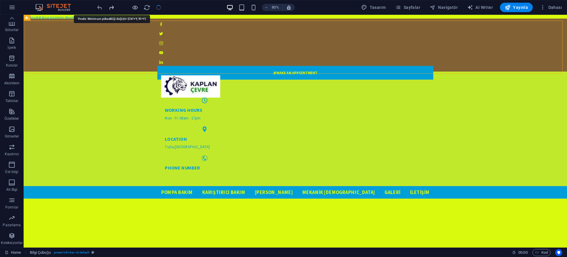
click at [113, 6] on icon "redo" at bounding box center [111, 7] width 7 height 7
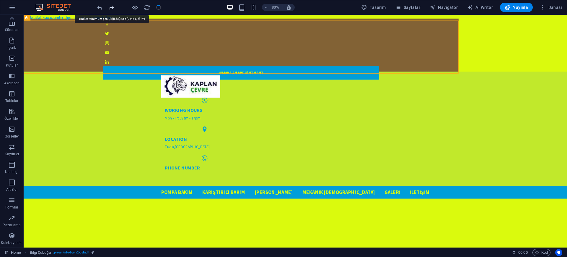
click at [113, 6] on icon "redo" at bounding box center [111, 7] width 7 height 7
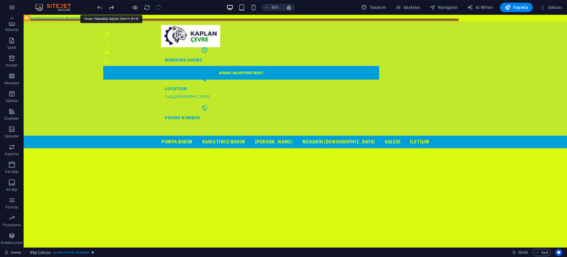
click at [113, 6] on icon "redo" at bounding box center [111, 7] width 7 height 7
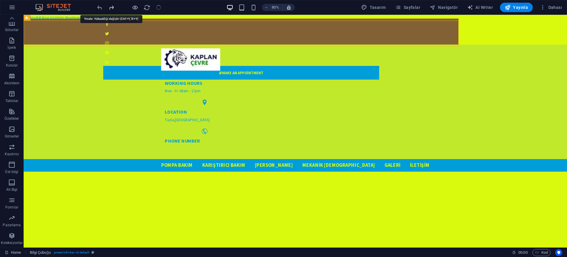
click at [113, 6] on icon "redo" at bounding box center [111, 7] width 7 height 7
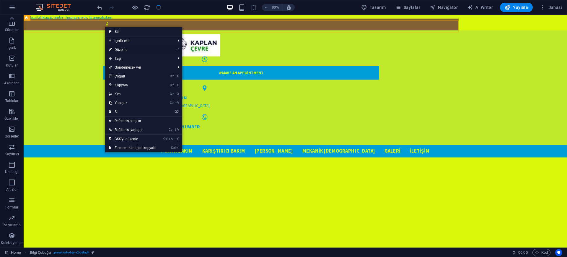
click at [124, 51] on link "⏎ Düzenle" at bounding box center [132, 49] width 55 height 9
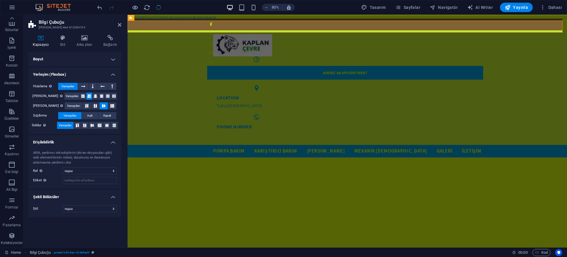
click at [59, 54] on h4 "Boyut" at bounding box center [74, 59] width 93 height 14
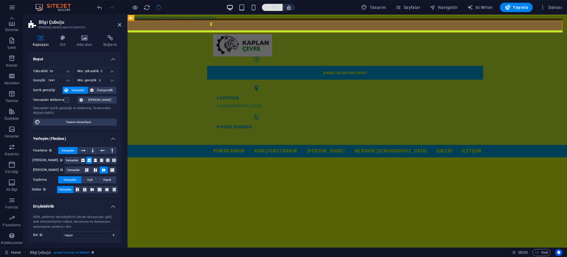
click at [267, 8] on icon "button" at bounding box center [266, 8] width 4 height 4
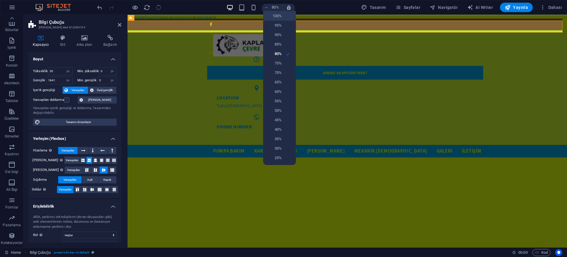
drag, startPoint x: 278, startPoint y: 17, endPoint x: 148, endPoint y: 16, distance: 129.7
click at [278, 17] on h6 "100%" at bounding box center [274, 15] width 15 height 7
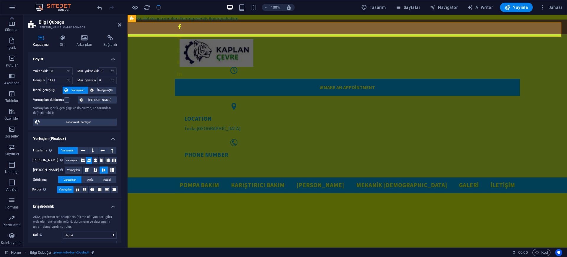
click at [117, 25] on header "Bilgi Çubuğu Ön ayar #ed-812084704" at bounding box center [74, 22] width 93 height 15
click at [118, 25] on icon at bounding box center [120, 24] width 4 height 5
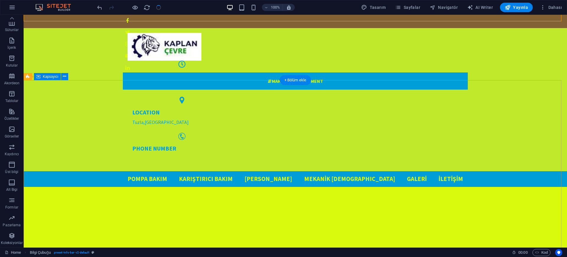
scroll to position [0, 0]
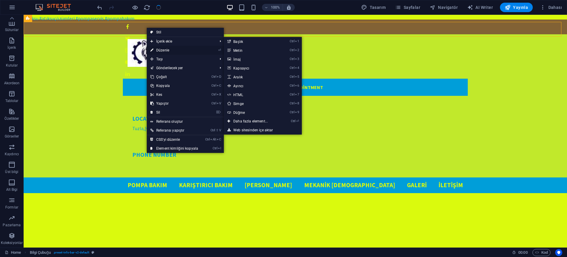
click at [159, 48] on link "⏎ Düzenle" at bounding box center [174, 50] width 55 height 9
select select "px"
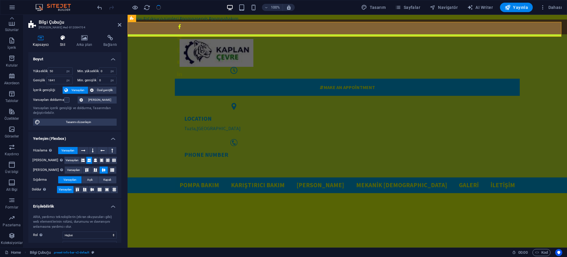
click at [61, 38] on icon at bounding box center [63, 38] width 14 height 6
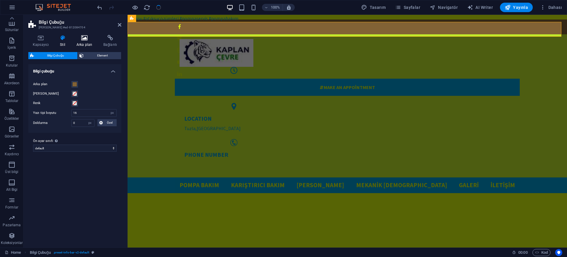
click at [85, 42] on h4 "Arka plan" at bounding box center [85, 41] width 27 height 12
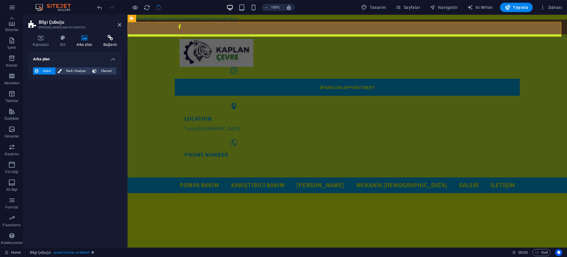
click at [105, 41] on h4 "Bağlantı" at bounding box center [110, 41] width 22 height 12
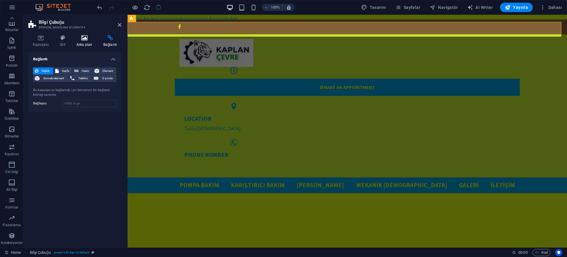
click at [89, 42] on h4 "Arka plan" at bounding box center [85, 41] width 27 height 12
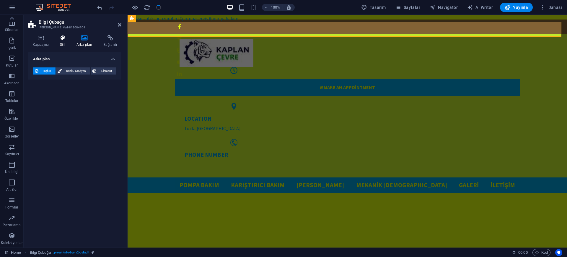
click at [64, 41] on h4 "Stil" at bounding box center [64, 41] width 17 height 12
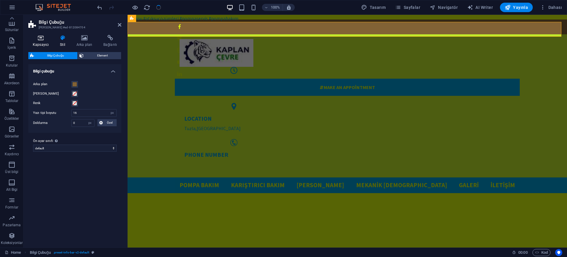
click at [42, 40] on icon at bounding box center [40, 38] width 25 height 6
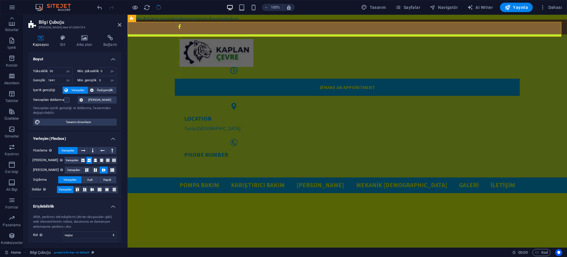
drag, startPoint x: 120, startPoint y: 124, endPoint x: 120, endPoint y: 135, distance: 10.9
click at [120, 135] on ul "Boyut Yükseklik 50 Varsayılan px rem % vh vw Min. yükseklik 0 Hiçbiri px rem % …" at bounding box center [74, 166] width 93 height 229
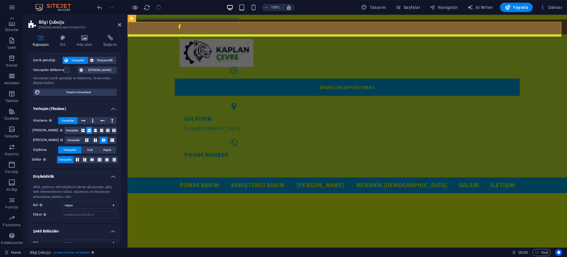
scroll to position [38, 0]
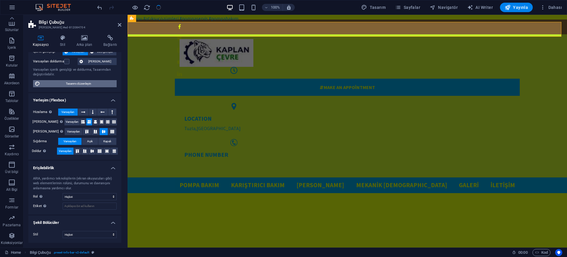
click at [76, 82] on span "Tasarımı düzenleyin" at bounding box center [78, 83] width 73 height 7
select select "rem"
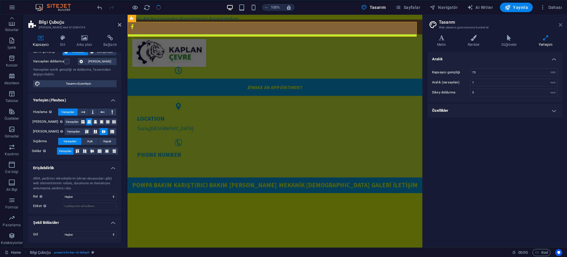
click at [562, 27] on icon at bounding box center [561, 24] width 4 height 5
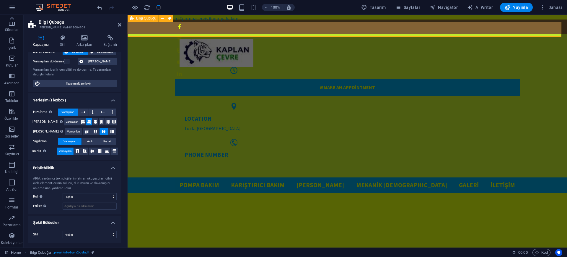
click at [373, 29] on div " Make an appointment" at bounding box center [348, 26] width 440 height 15
click at [417, 18] on icon at bounding box center [415, 18] width 3 height 6
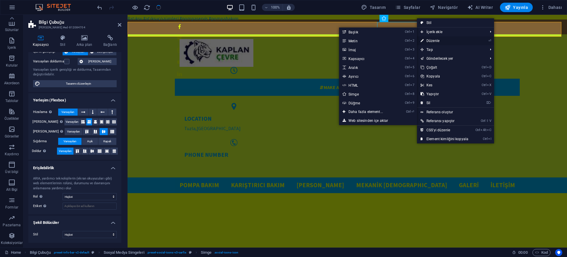
click at [432, 40] on link "⏎ Düzenle" at bounding box center [444, 40] width 55 height 9
select select "xMidYMid"
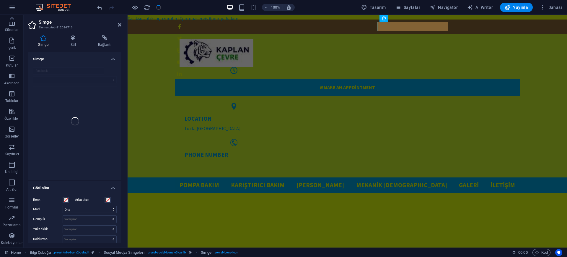
drag, startPoint x: 120, startPoint y: 78, endPoint x: 123, endPoint y: 98, distance: 20.1
click at [123, 98] on div "Simge Stil Bağlantı Simge facebook Görünüm Renk Arka plan Mod Ölçek Sol Orta Sa…" at bounding box center [75, 138] width 103 height 217
drag, startPoint x: 120, startPoint y: 111, endPoint x: 120, endPoint y: 121, distance: 9.7
click at [120, 121] on div "Simge facebook Görünüm Renk Arka plan Mod Ölçek Sol Orta Sağ Genişlik Varsayıla…" at bounding box center [74, 147] width 93 height 191
drag, startPoint x: 120, startPoint y: 166, endPoint x: 121, endPoint y: 196, distance: 29.9
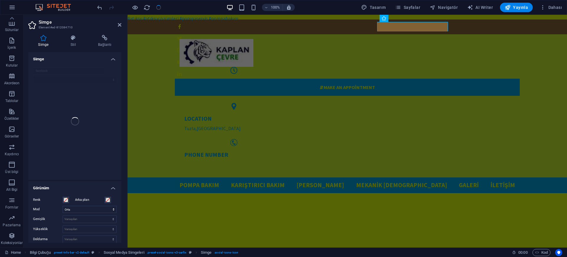
click at [121, 196] on div "Simge facebook Görünüm Renk Arka plan Mod Ölçek Sol Orta Sağ Genişlik Varsayıla…" at bounding box center [74, 147] width 93 height 191
click at [120, 25] on icon at bounding box center [120, 24] width 4 height 5
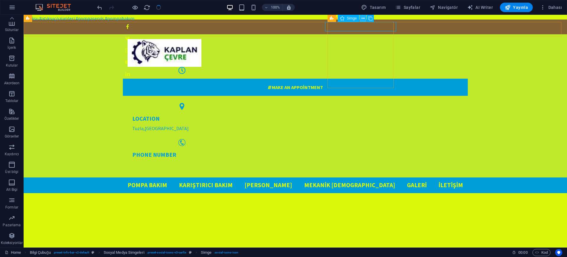
click at [363, 17] on icon at bounding box center [363, 18] width 3 height 6
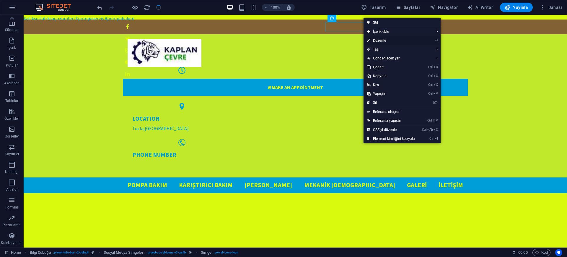
click at [380, 42] on link "⏎ Düzenle" at bounding box center [391, 40] width 55 height 9
select select "xMidYMid"
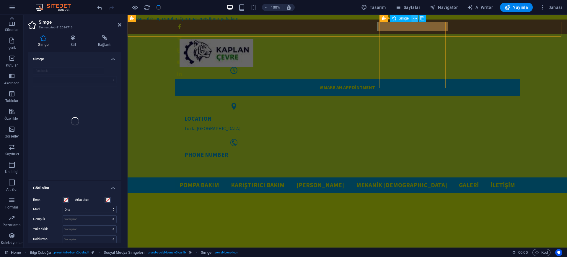
click at [415, 20] on icon at bounding box center [415, 18] width 3 height 6
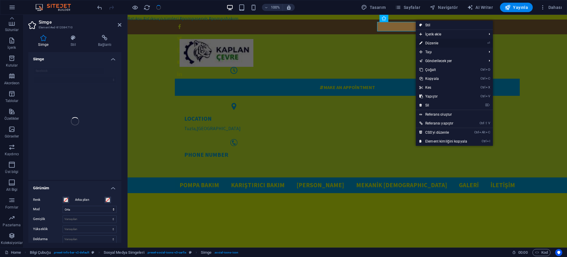
click at [435, 44] on link "⏎ Düzenle" at bounding box center [443, 43] width 55 height 9
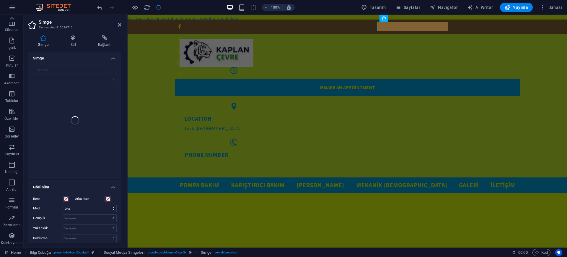
scroll to position [0, 0]
click at [73, 37] on icon at bounding box center [73, 38] width 25 height 6
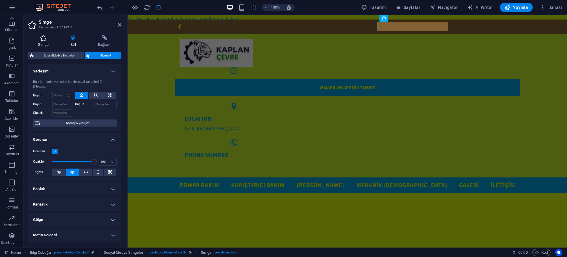
click at [43, 41] on h4 "Simge" at bounding box center [44, 41] width 32 height 12
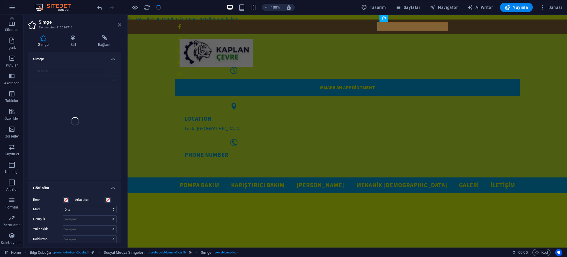
click at [119, 26] on icon at bounding box center [120, 24] width 4 height 5
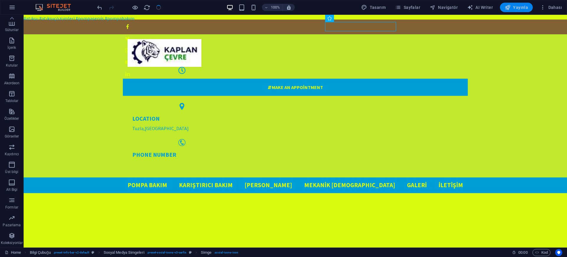
click at [519, 7] on span "Yayınla" at bounding box center [516, 7] width 23 height 6
checkbox input "false"
